Goal: Information Seeking & Learning: Learn about a topic

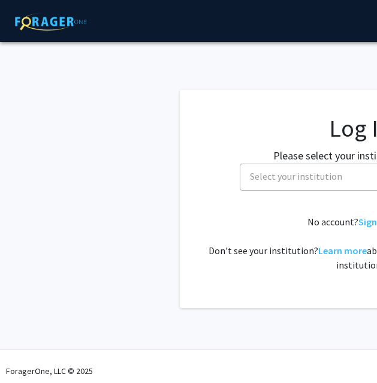
select select
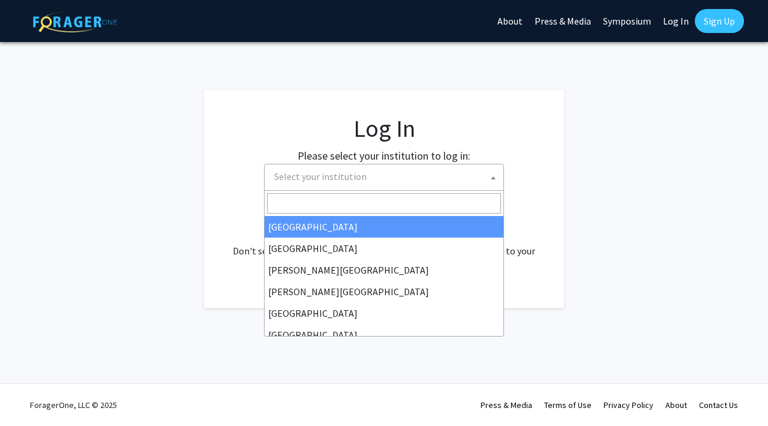
click at [319, 167] on span "Select your institution" at bounding box center [386, 176] width 234 height 25
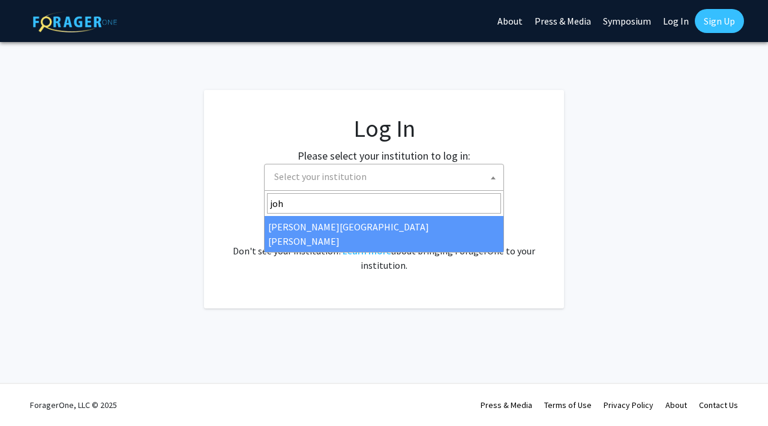
type input "joh"
select select "1"
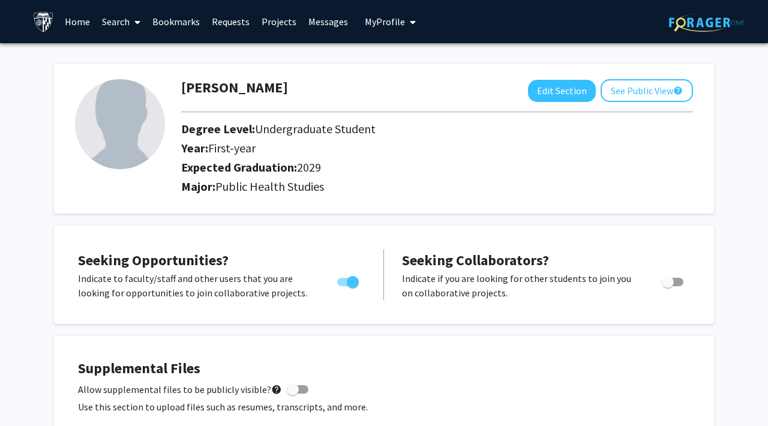
click at [114, 25] on link "Search" at bounding box center [121, 22] width 50 height 42
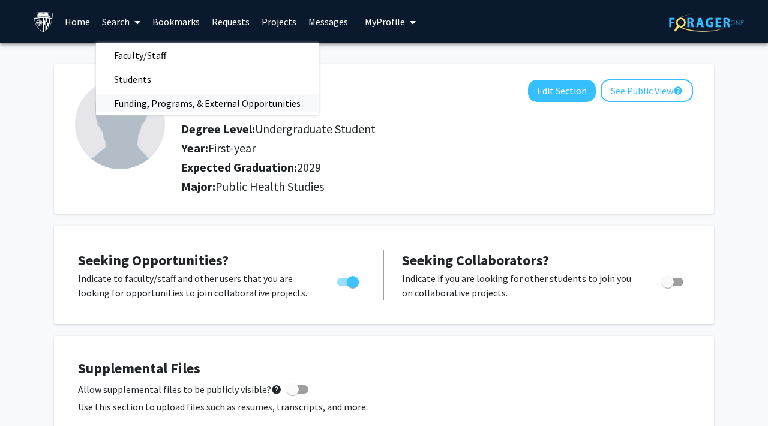
click at [131, 101] on span "Funding, Programs, & External Opportunities" at bounding box center [207, 103] width 223 height 24
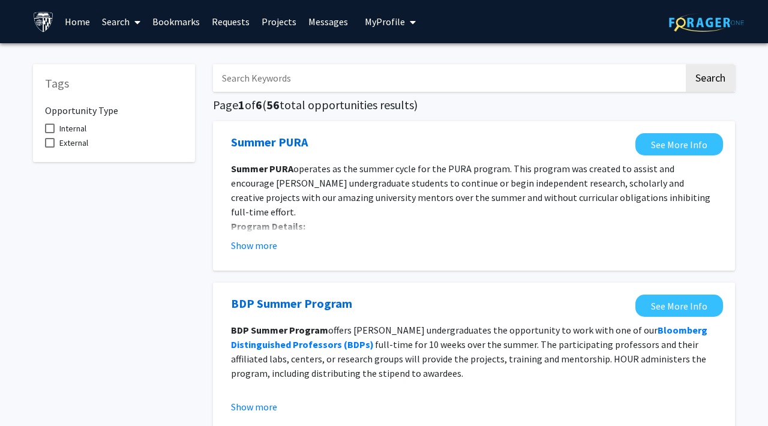
click at [72, 20] on link "Home" at bounding box center [77, 22] width 37 height 42
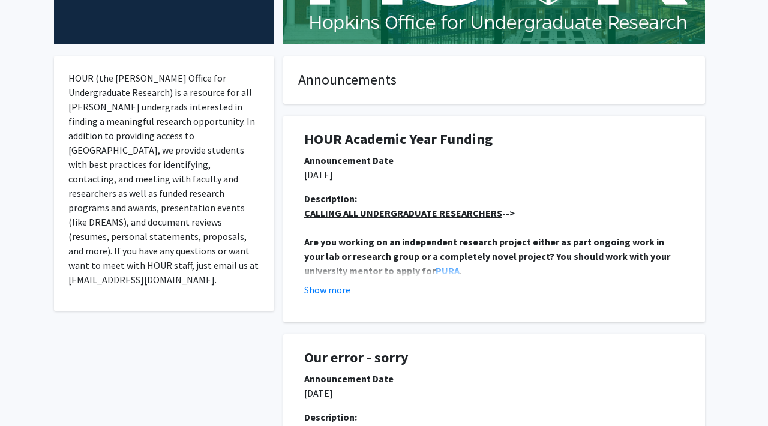
scroll to position [184, 0]
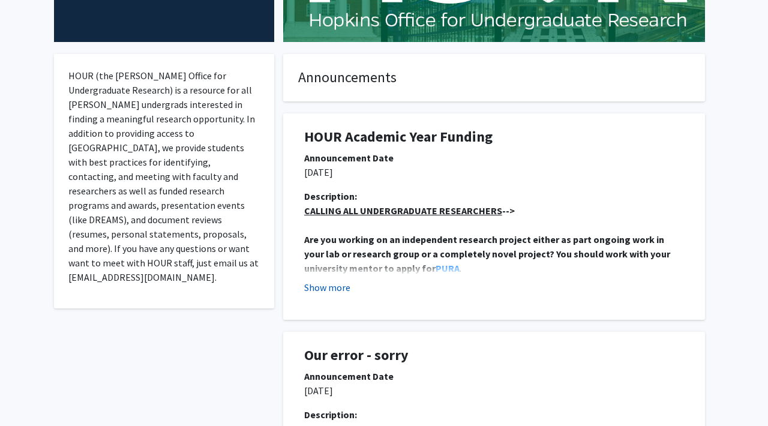
click at [327, 294] on button "Show more" at bounding box center [327, 287] width 46 height 14
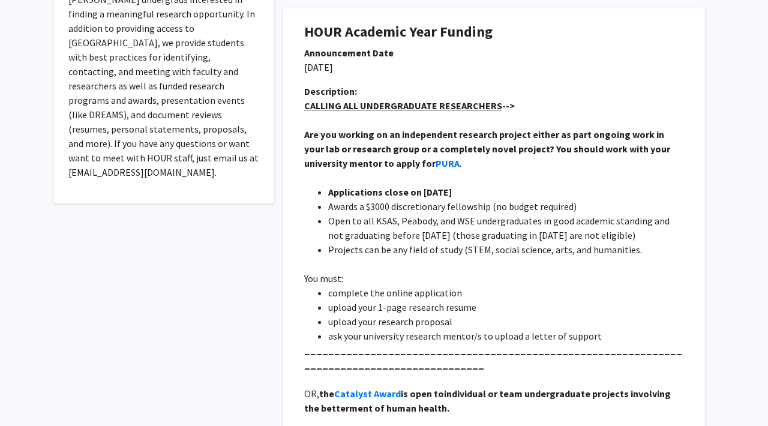
scroll to position [0, 0]
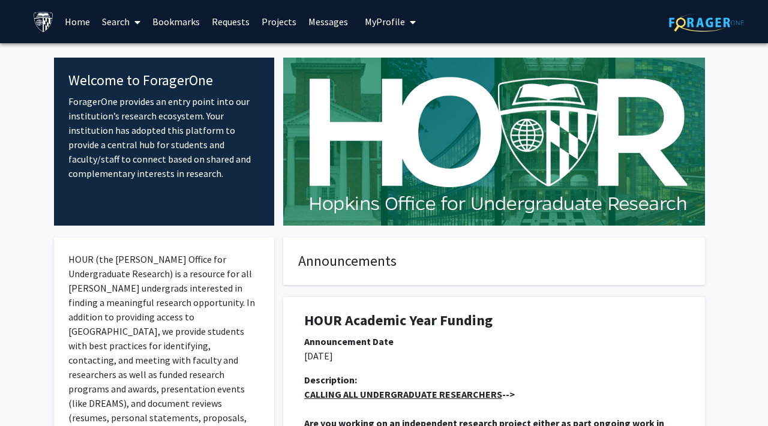
click at [278, 25] on link "Projects" at bounding box center [279, 22] width 47 height 42
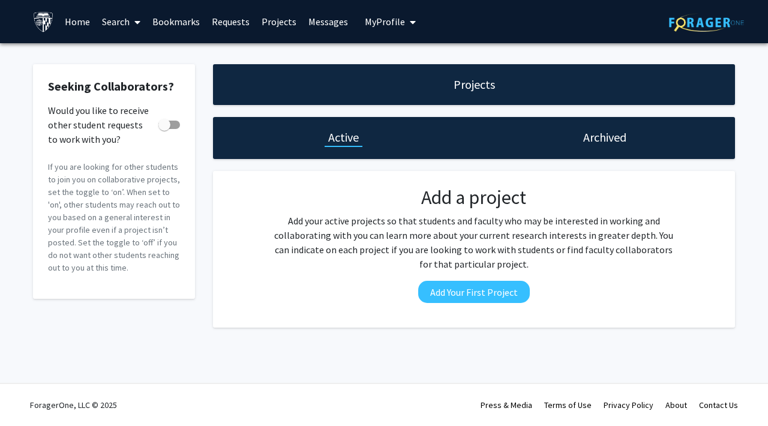
click at [310, 27] on link "Messages" at bounding box center [328, 22] width 52 height 42
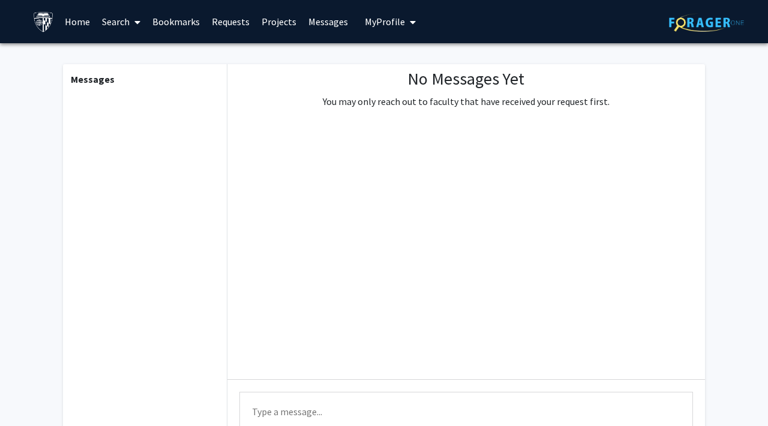
click at [194, 26] on link "Bookmarks" at bounding box center [175, 22] width 59 height 42
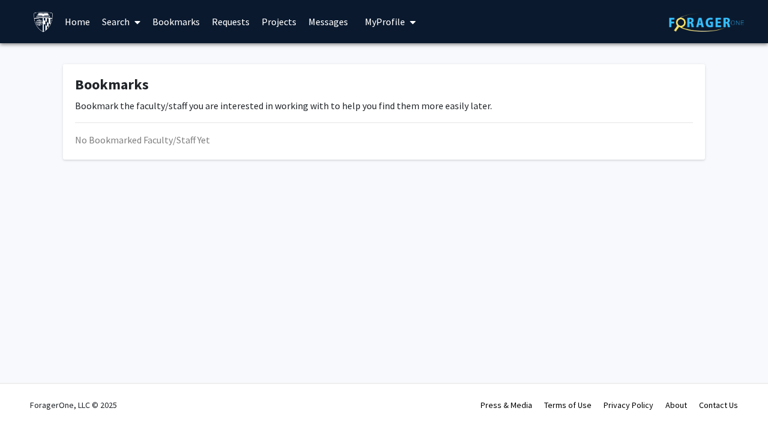
click at [137, 14] on span at bounding box center [135, 22] width 11 height 42
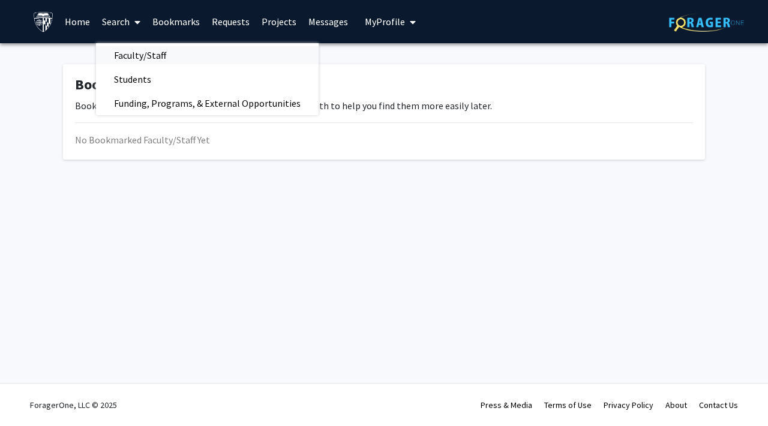
click at [133, 51] on span "Faculty/Staff" at bounding box center [140, 55] width 88 height 24
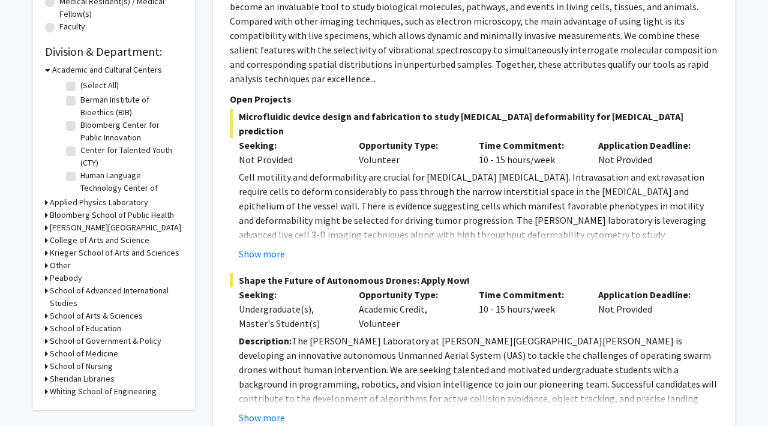
scroll to position [327, 0]
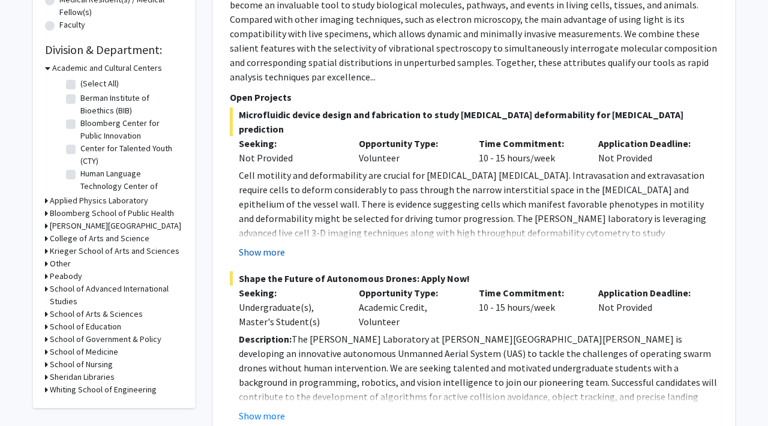
click at [269, 245] on button "Show more" at bounding box center [262, 252] width 46 height 14
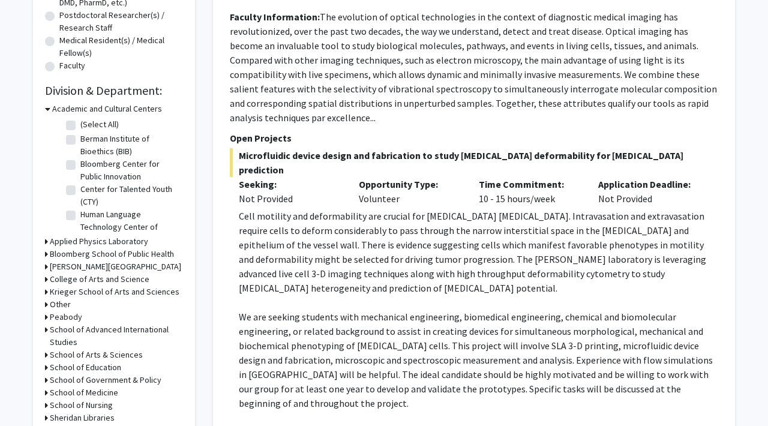
scroll to position [0, 0]
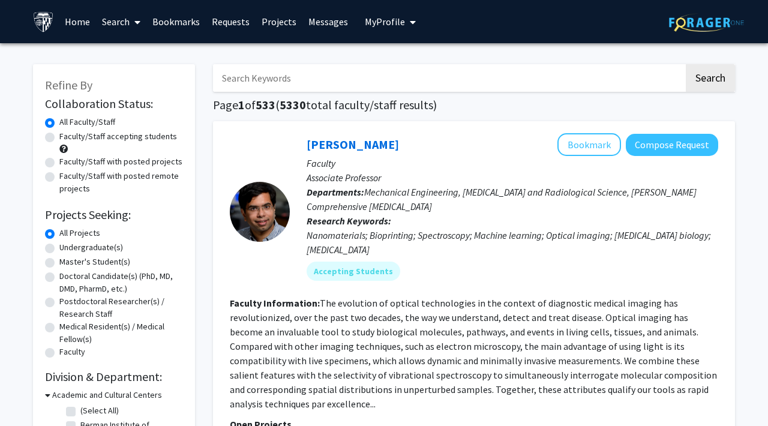
click at [326, 82] on input "Search Keywords" at bounding box center [448, 78] width 471 height 28
click at [686, 64] on button "Search" at bounding box center [710, 78] width 49 height 28
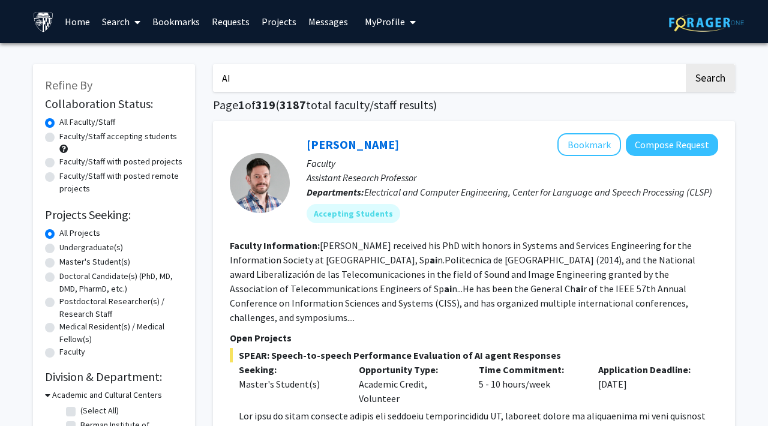
click at [272, 80] on input "AI" at bounding box center [448, 78] width 471 height 28
type input "Artificial intelligence"
click at [686, 64] on button "Search" at bounding box center [710, 78] width 49 height 28
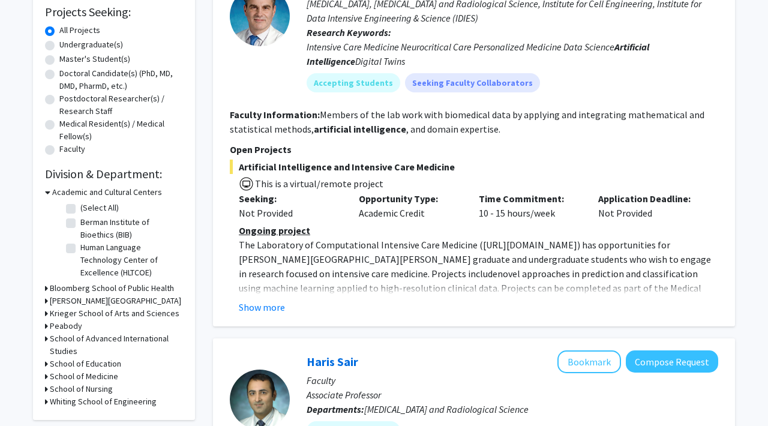
scroll to position [199, 0]
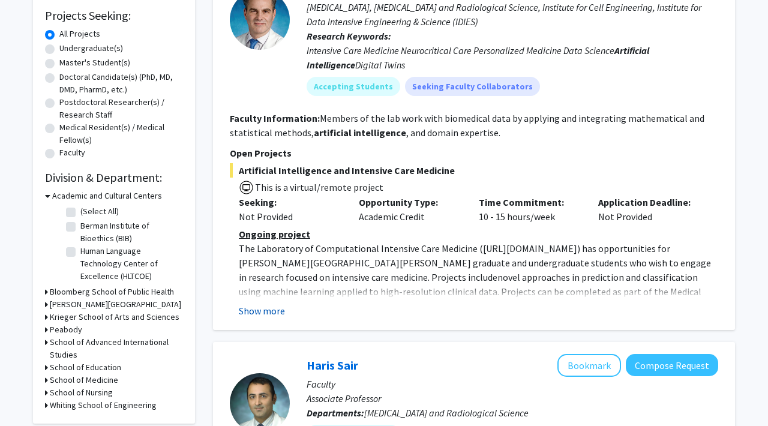
click at [267, 309] on button "Show more" at bounding box center [262, 311] width 46 height 14
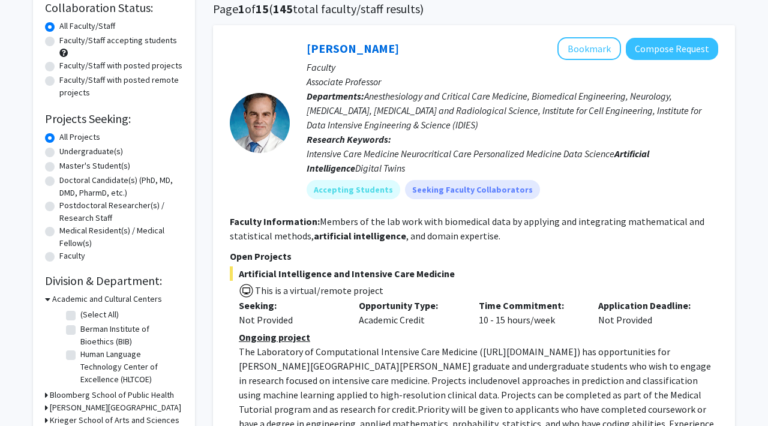
scroll to position [0, 0]
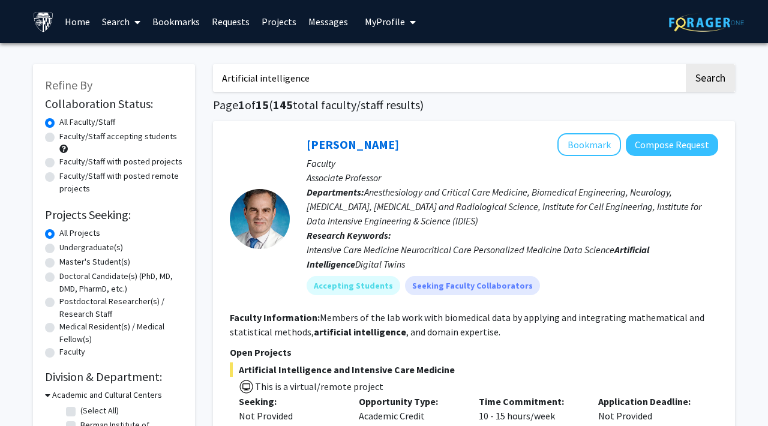
drag, startPoint x: 323, startPoint y: 80, endPoint x: 189, endPoint y: 71, distance: 134.0
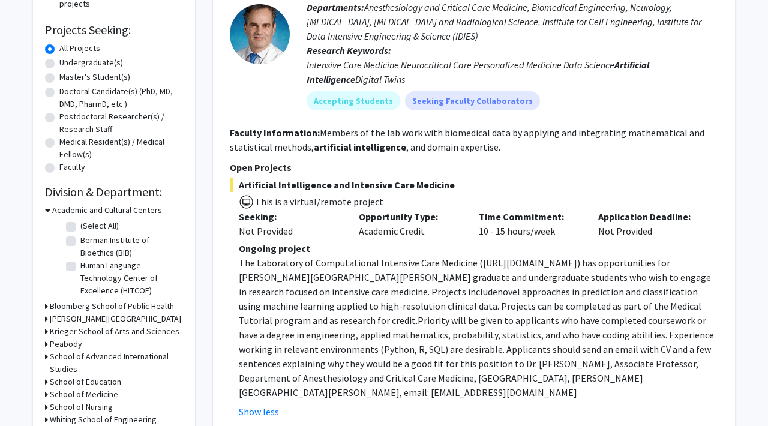
scroll to position [211, 0]
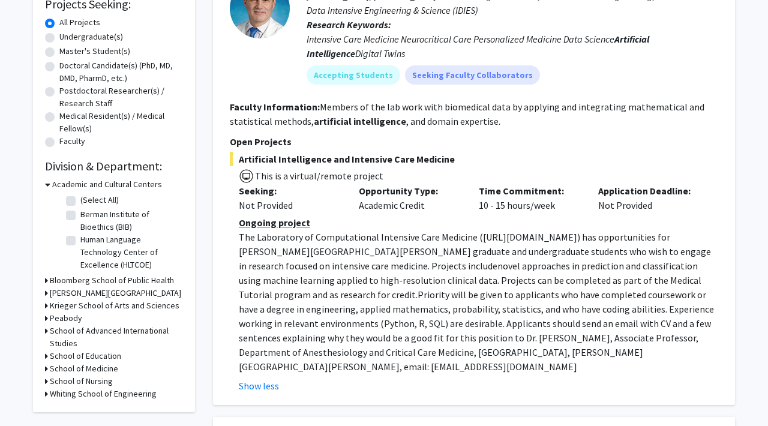
click at [76, 282] on h3 "Bloomberg School of Public Health" at bounding box center [112, 280] width 124 height 13
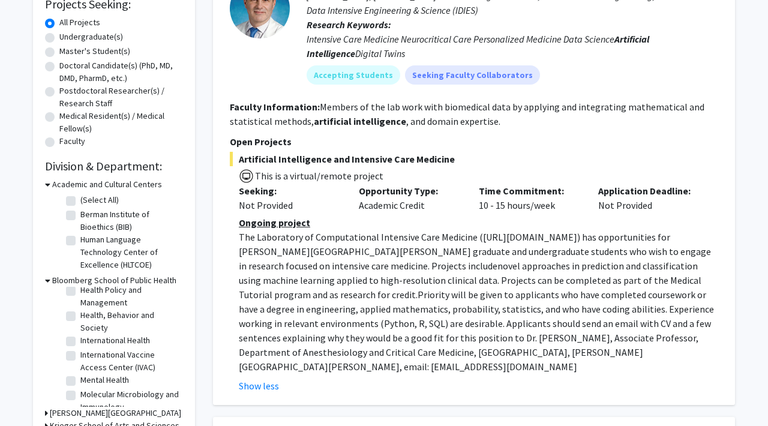
scroll to position [199, 0]
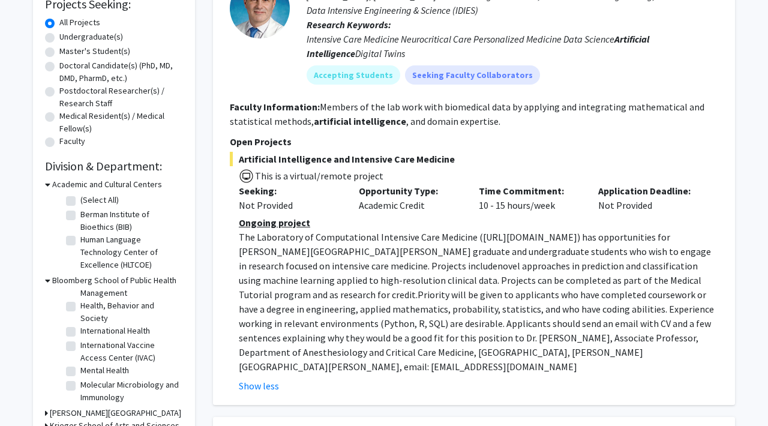
click at [80, 383] on label "Molecular Microbiology and Immunology" at bounding box center [130, 391] width 100 height 25
click at [80, 383] on input "Molecular Microbiology and Immunology" at bounding box center [84, 383] width 8 height 8
checkbox input "true"
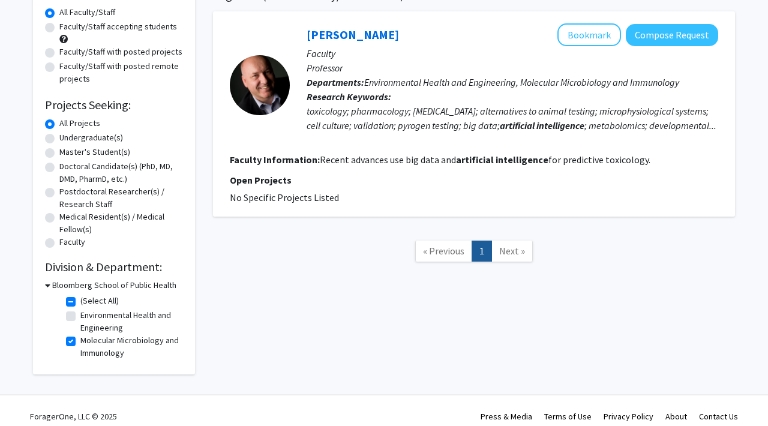
scroll to position [121, 0]
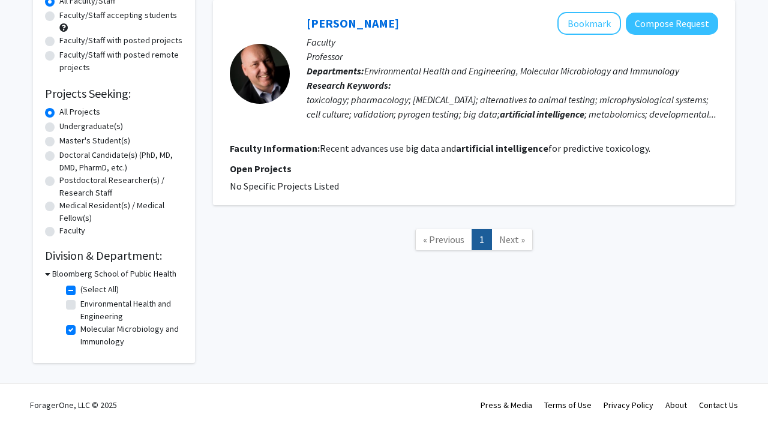
click at [80, 288] on label "(Select All)" at bounding box center [99, 289] width 38 height 13
click at [80, 288] on input "(Select All)" at bounding box center [84, 287] width 8 height 8
checkbox input "false"
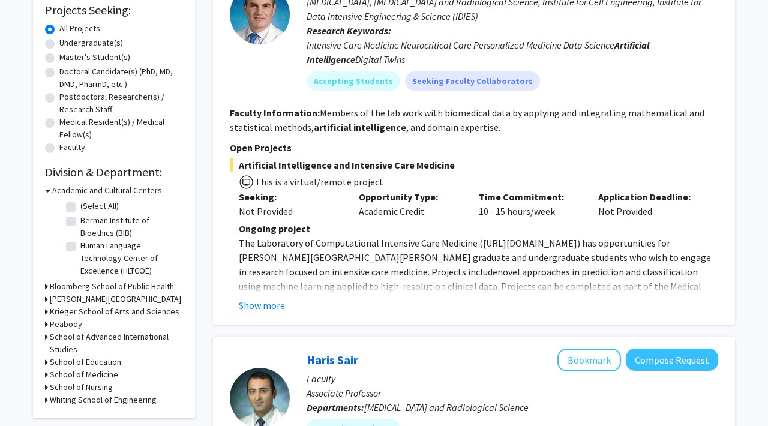
scroll to position [205, 0]
click at [88, 286] on h3 "Bloomberg School of Public Health" at bounding box center [112, 286] width 124 height 13
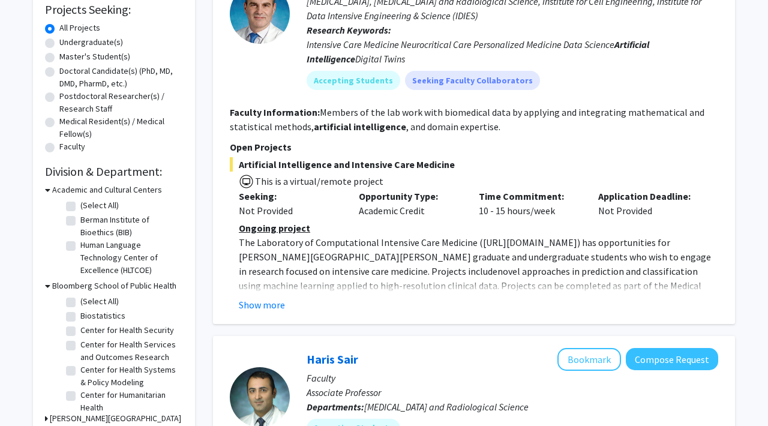
click at [80, 302] on label "(Select All)" at bounding box center [99, 301] width 38 height 13
click at [80, 302] on input "(Select All)" at bounding box center [84, 299] width 8 height 8
checkbox input "true"
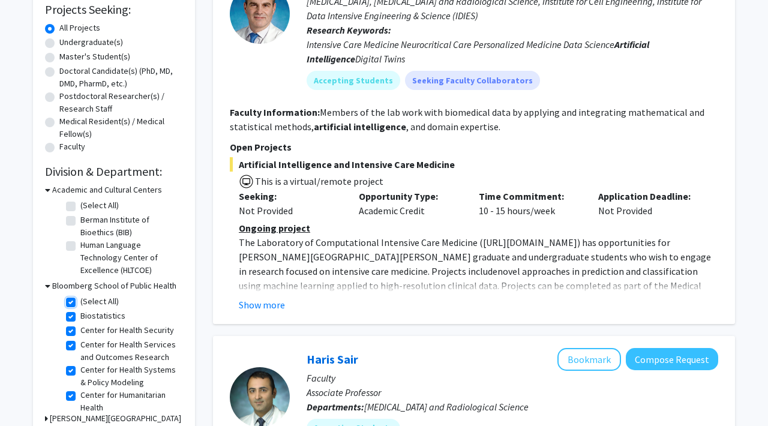
checkbox input "true"
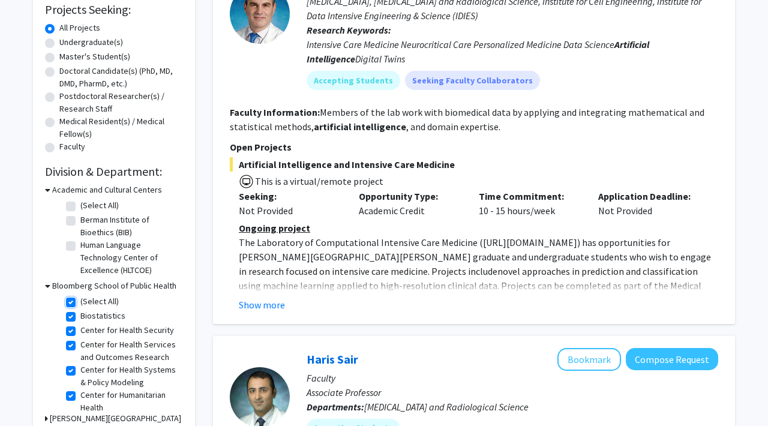
checkbox input "true"
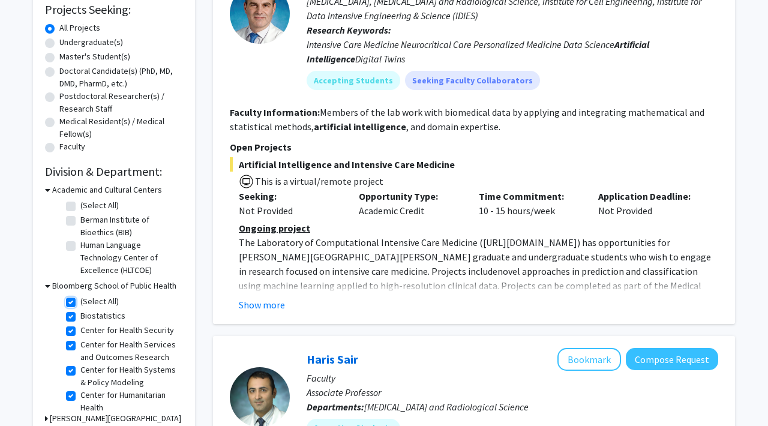
checkbox input "true"
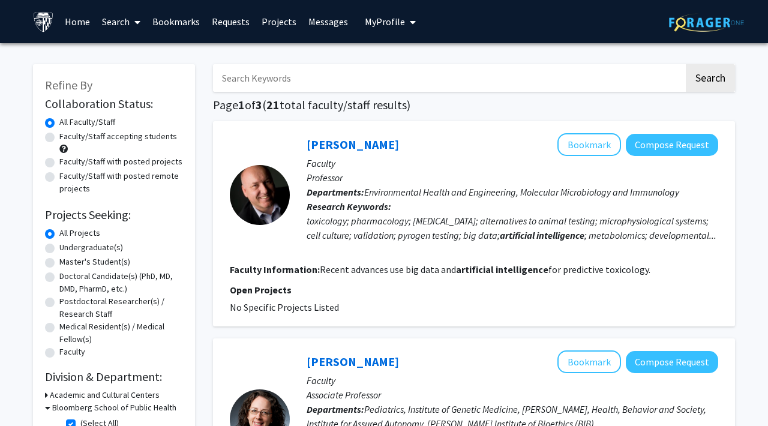
click at [397, 77] on input "Search Keywords" at bounding box center [448, 78] width 471 height 28
click at [686, 64] on button "Search" at bounding box center [710, 78] width 49 height 28
checkbox input "false"
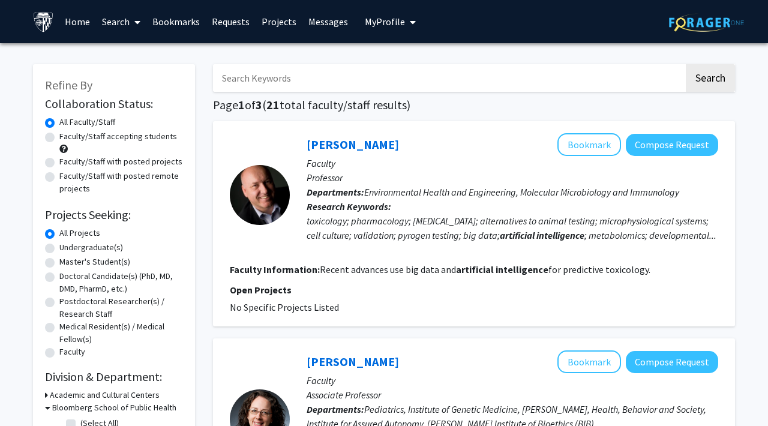
checkbox input "false"
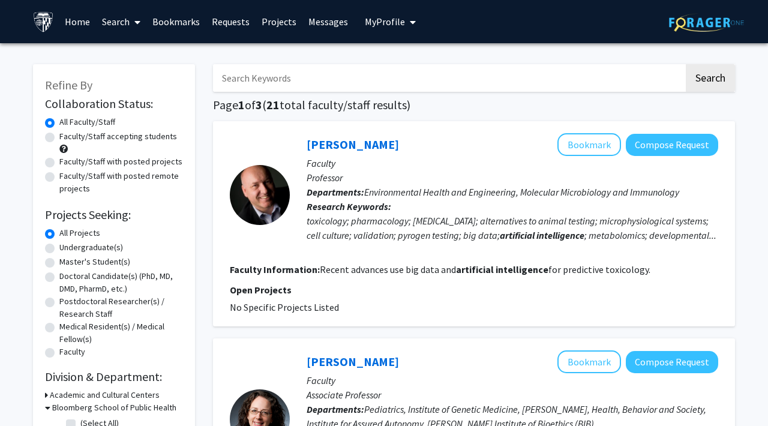
checkbox input "false"
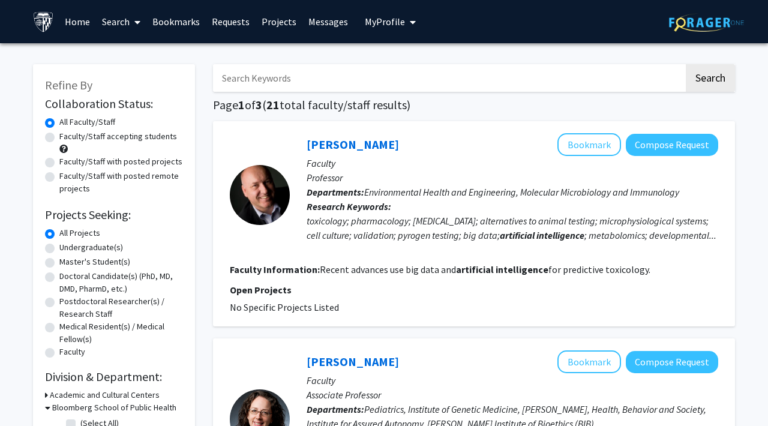
checkbox input "false"
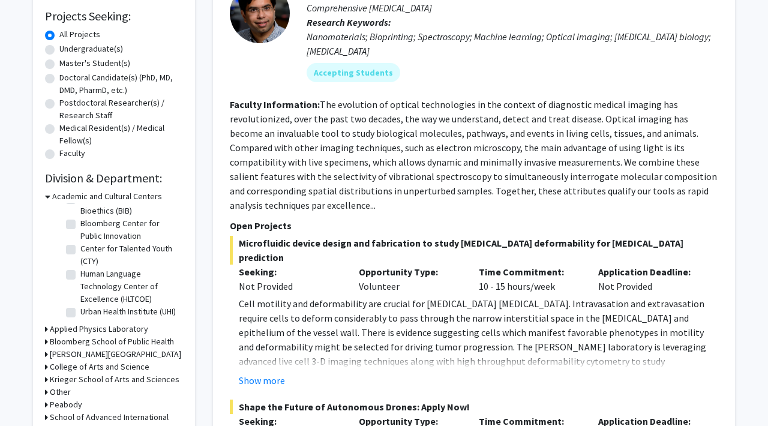
scroll to position [28, 0]
click at [69, 340] on h3 "Bloomberg School of Public Health" at bounding box center [112, 341] width 124 height 13
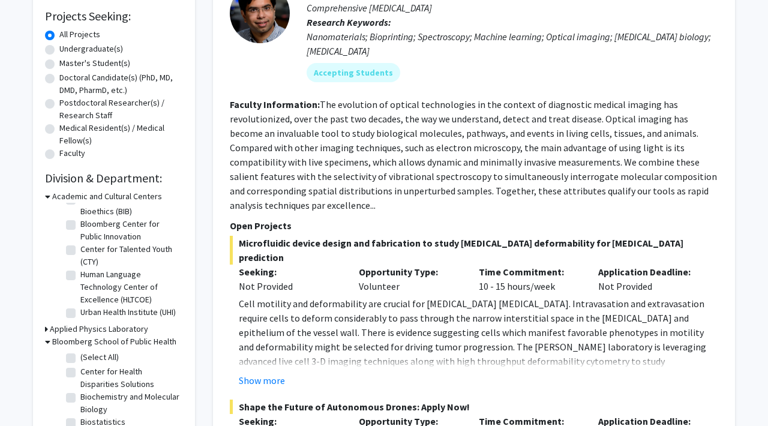
click at [80, 355] on label "(Select All)" at bounding box center [99, 357] width 38 height 13
click at [80, 355] on input "(Select All)" at bounding box center [84, 355] width 8 height 8
checkbox input "true"
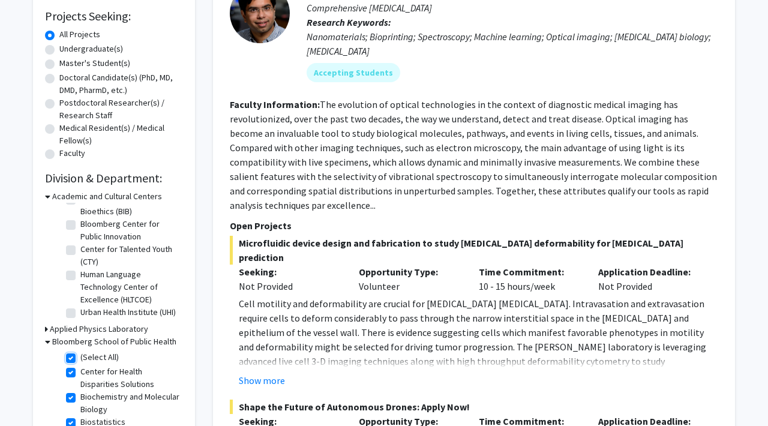
checkbox input "true"
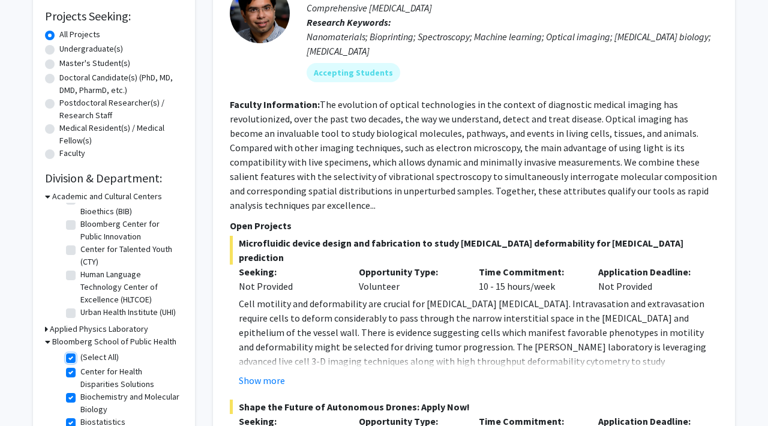
checkbox input "true"
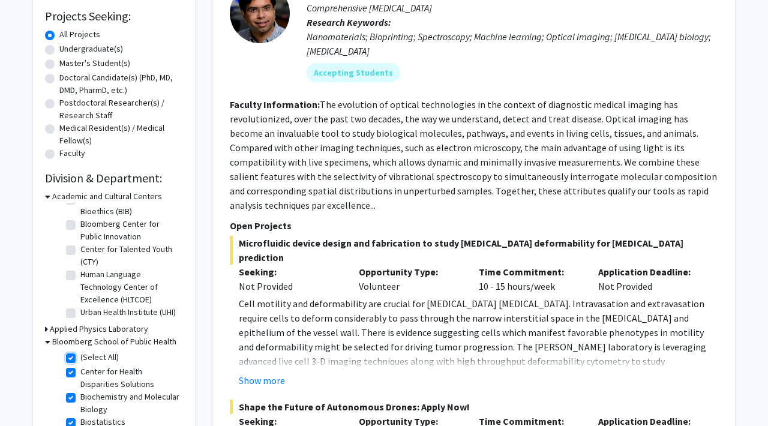
checkbox input "true"
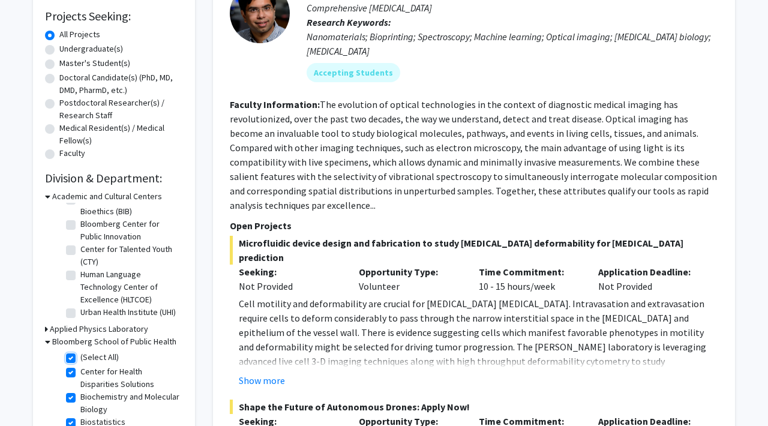
checkbox input "true"
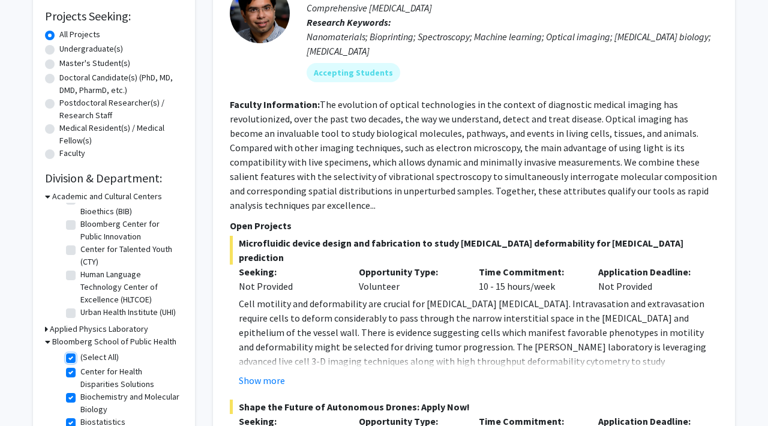
checkbox input "true"
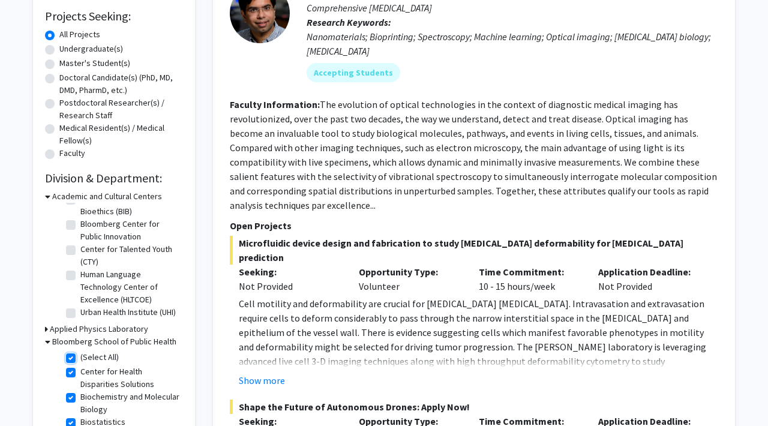
checkbox input "true"
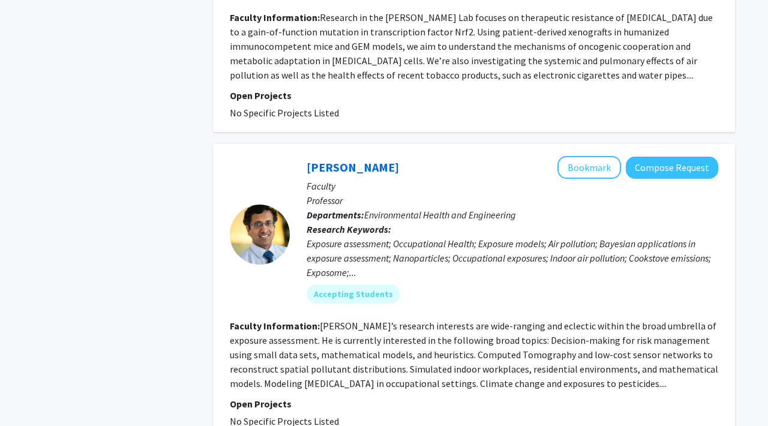
scroll to position [3458, 0]
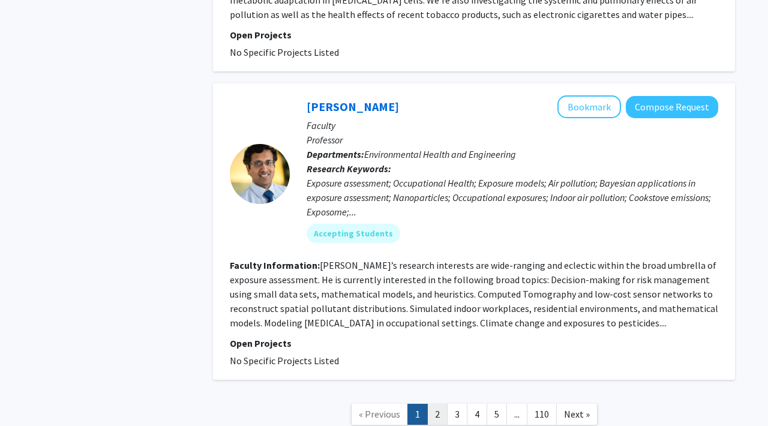
click at [434, 404] on link "2" at bounding box center [437, 414] width 20 height 21
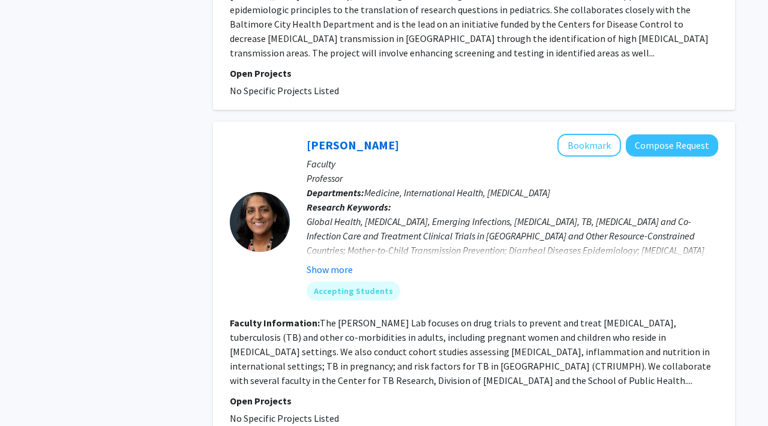
scroll to position [2947, 0]
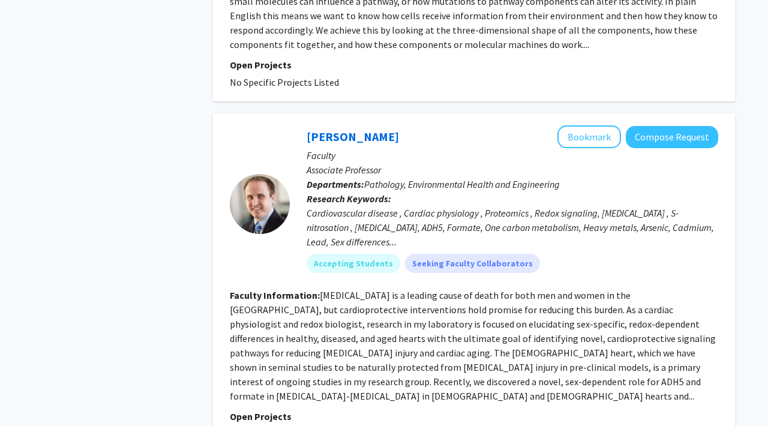
scroll to position [2996, 0]
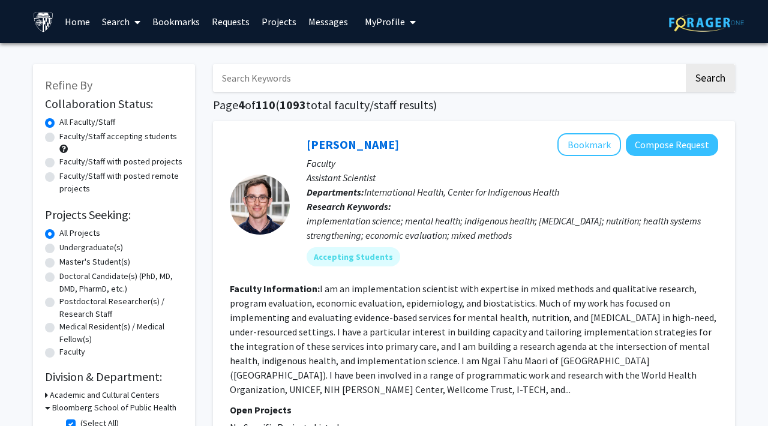
click at [365, 79] on input "Search Keywords" at bounding box center [448, 78] width 471 height 28
type input "nutrition"
click at [686, 64] on button "Search" at bounding box center [710, 78] width 49 height 28
checkbox input "false"
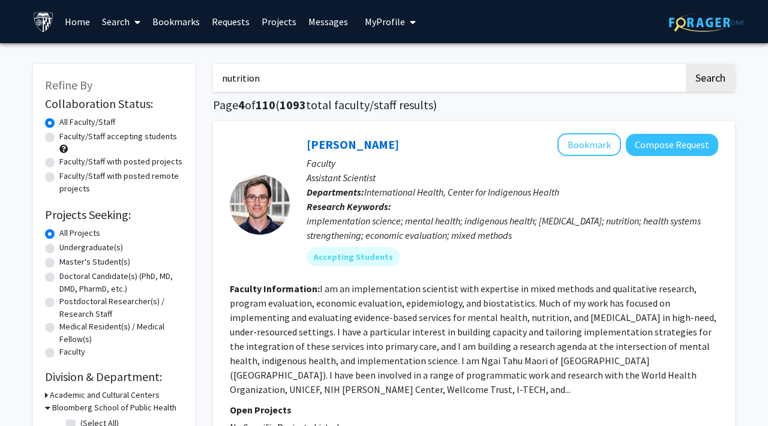
checkbox input "false"
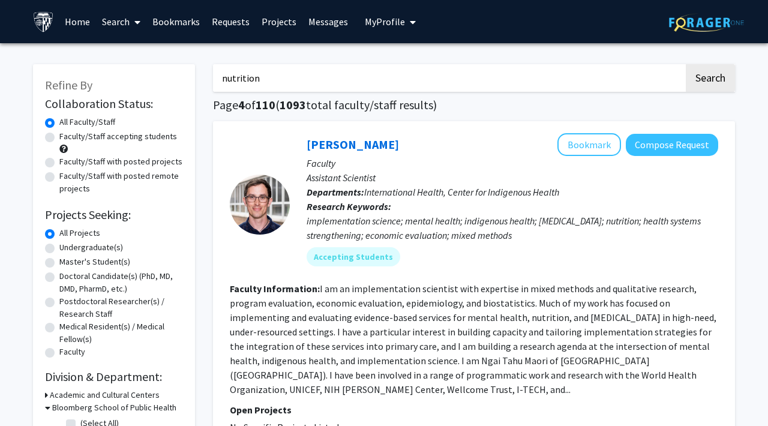
checkbox input "false"
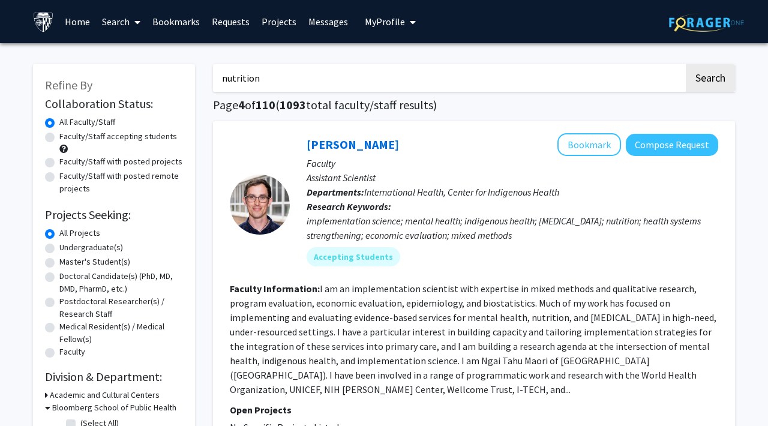
checkbox input "false"
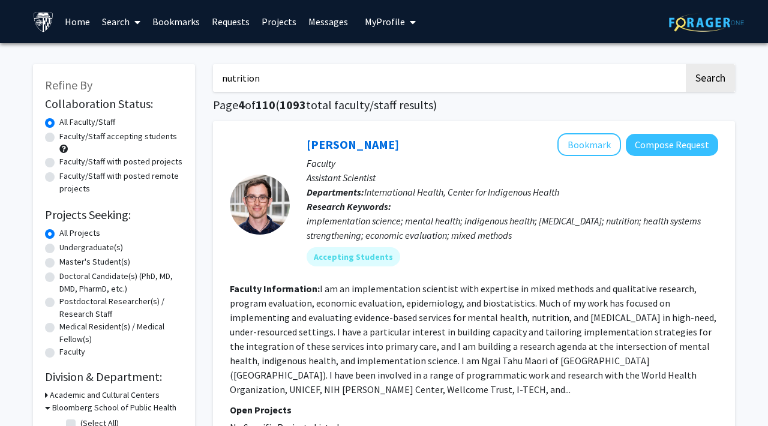
checkbox input "false"
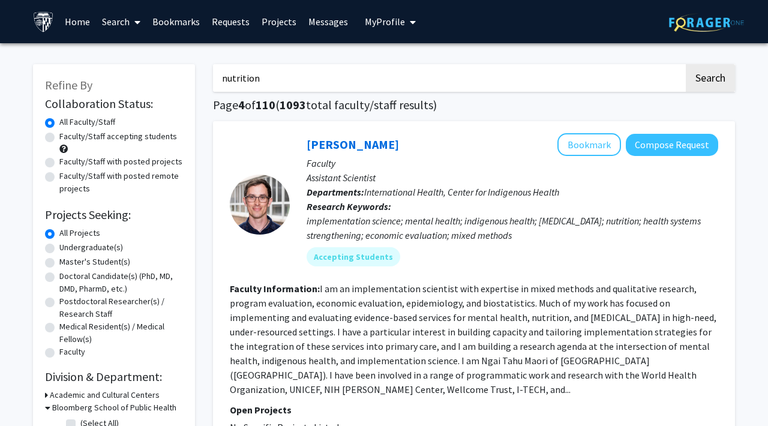
checkbox input "false"
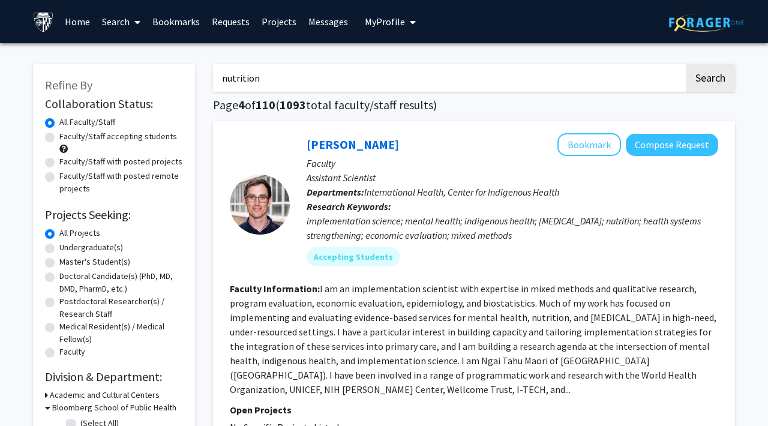
checkbox input "false"
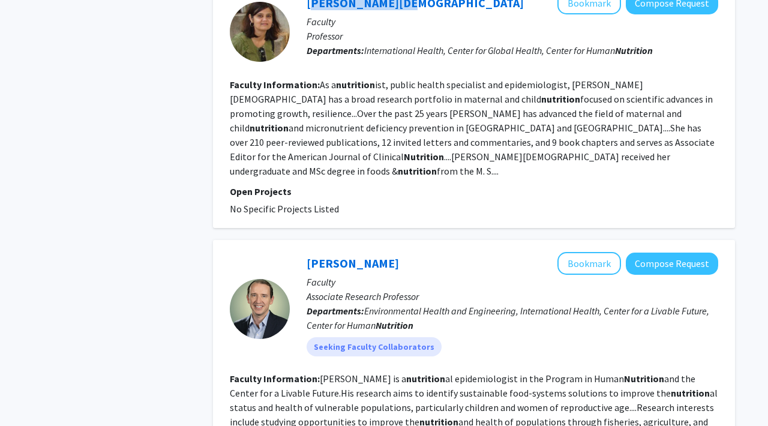
scroll to position [1135, 0]
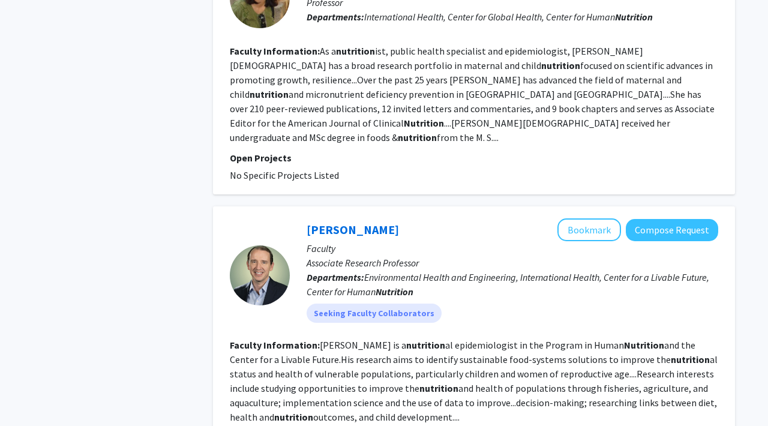
click at [167, 248] on div "Refine By Collaboration Status: Collaboration Status All Faculty/Staff Collabor…" at bounding box center [114, 181] width 180 height 2529
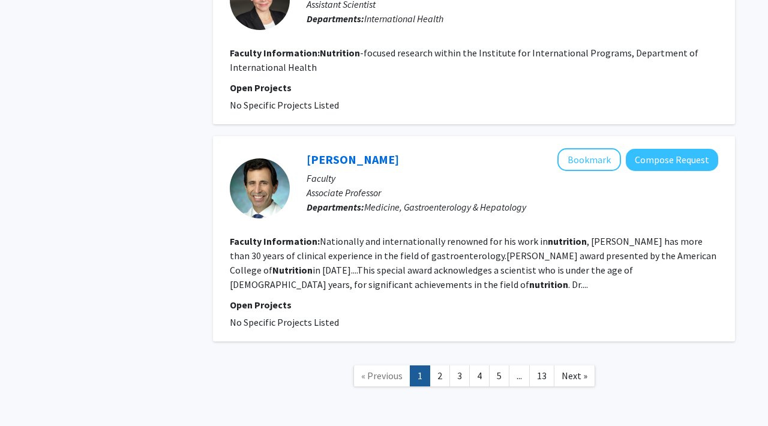
scroll to position [2175, 0]
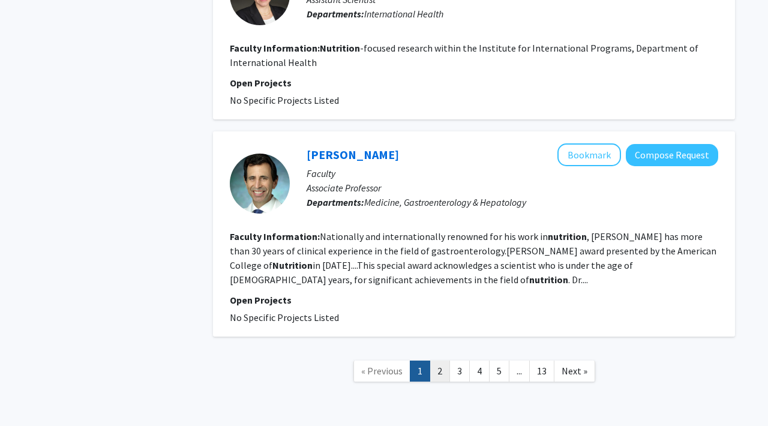
click at [440, 361] on link "2" at bounding box center [440, 371] width 20 height 21
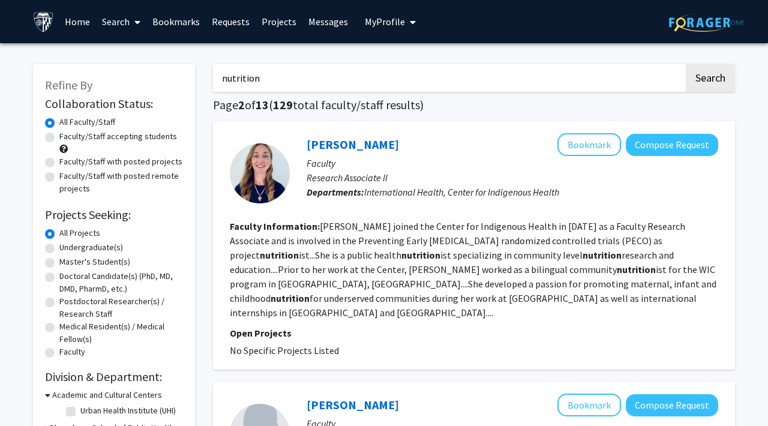
click at [298, 79] on input "nutrition" at bounding box center [448, 78] width 471 height 28
type input "nutrition and diet"
click at [686, 64] on button "Search" at bounding box center [710, 78] width 49 height 28
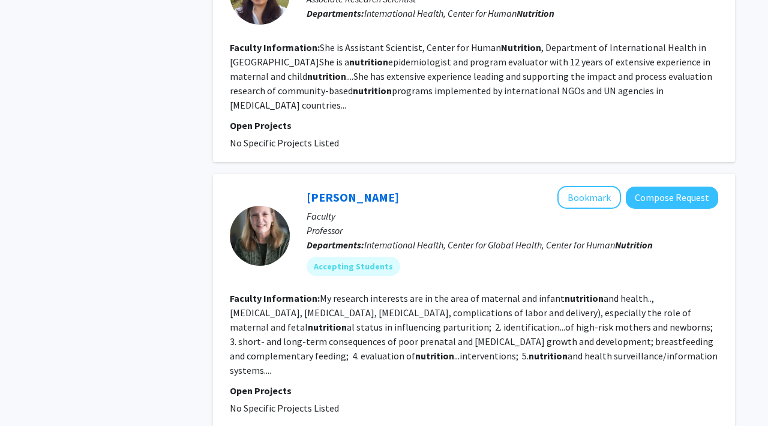
scroll to position [2205, 0]
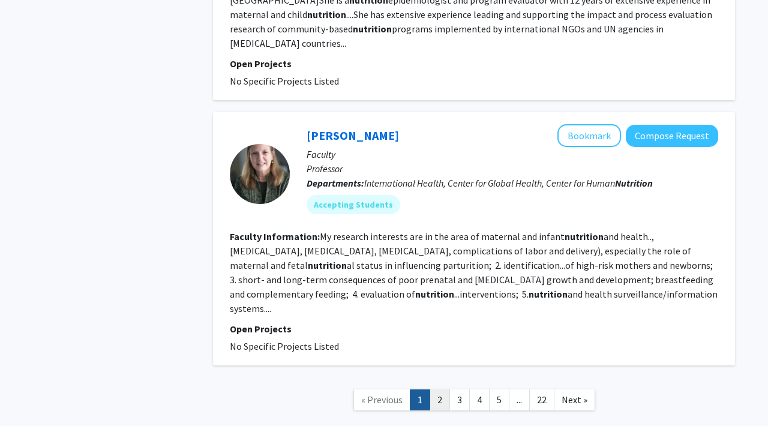
click at [439, 389] on link "2" at bounding box center [440, 399] width 20 height 21
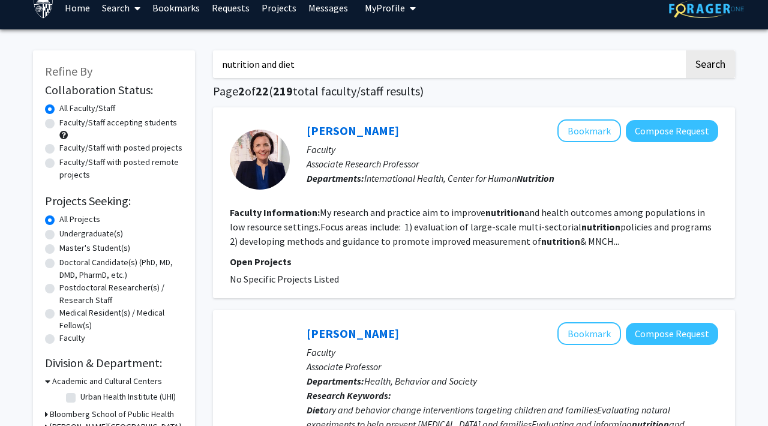
scroll to position [13, 0]
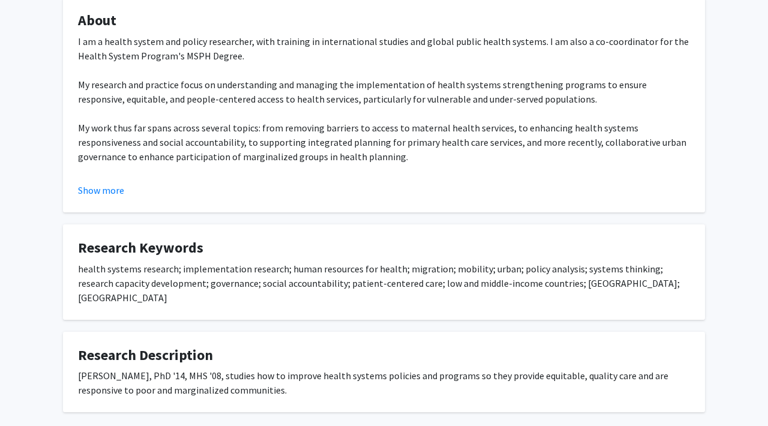
scroll to position [282, 0]
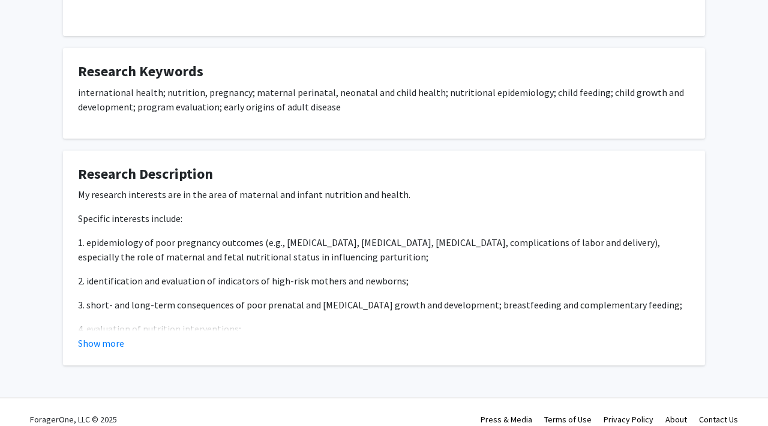
scroll to position [263, 0]
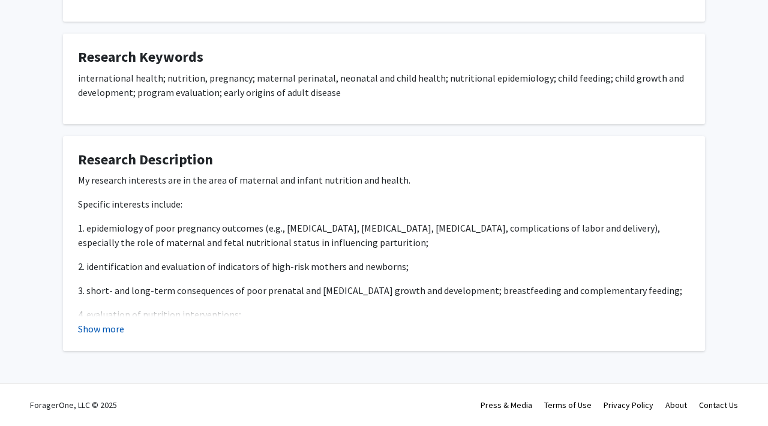
click at [104, 326] on button "Show more" at bounding box center [101, 329] width 46 height 14
